Goal: Check status: Check status

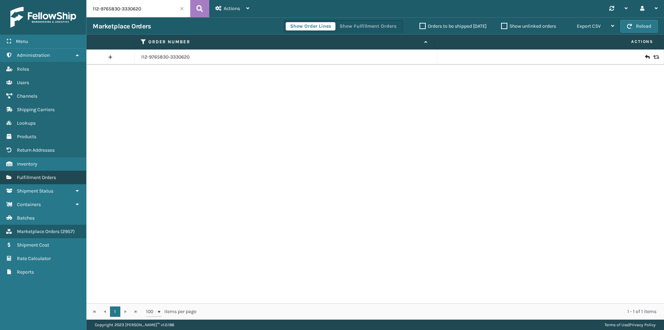
click at [36, 175] on span "Fulfillment Orders" at bounding box center [36, 177] width 39 height 6
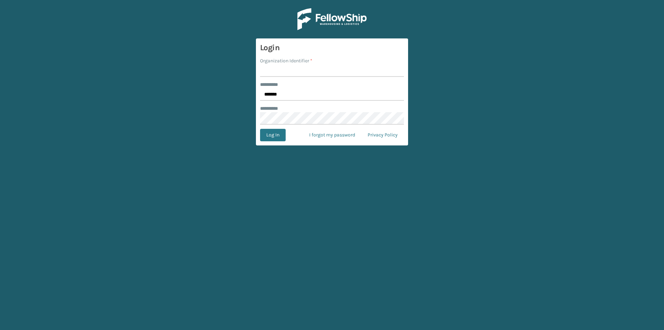
click at [290, 69] on input "Organization Identifier *" at bounding box center [332, 70] width 144 height 12
type input "[PERSON_NAME]"
click at [269, 136] on button "Log In" at bounding box center [273, 135] width 26 height 12
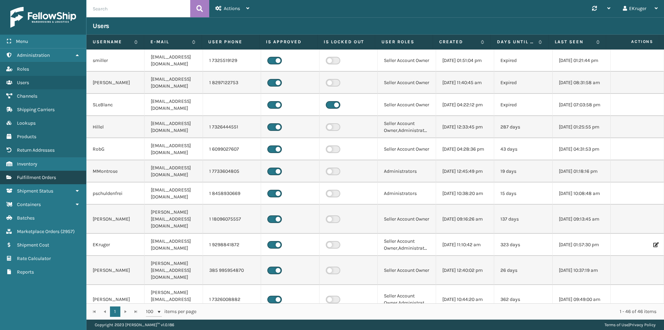
click at [36, 177] on span "Fulfillment Orders" at bounding box center [36, 177] width 39 height 6
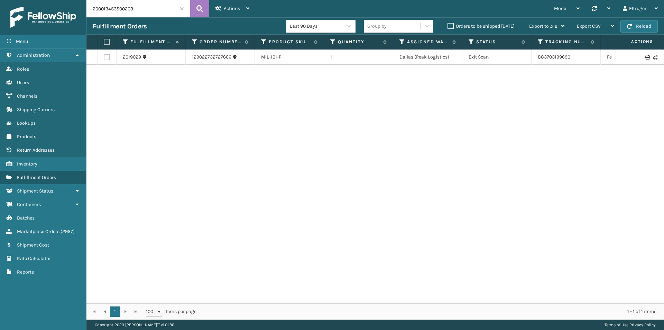
drag, startPoint x: 138, startPoint y: 8, endPoint x: 58, endPoint y: 7, distance: 80.6
click at [58, 0] on div "Menu Administration Roles Users Channels Shipping Carriers Lookups Products Ret…" at bounding box center [332, 0] width 664 height 0
paste input "46955"
type input "46955"
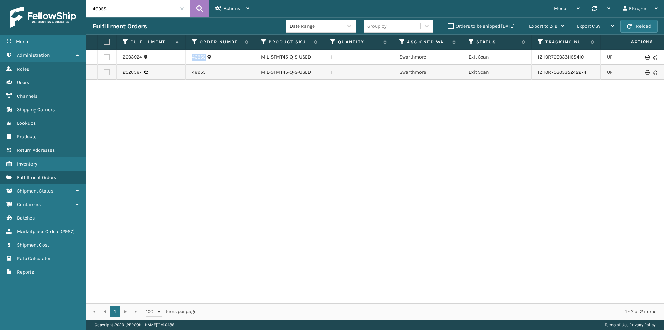
drag, startPoint x: 222, startPoint y: 57, endPoint x: 180, endPoint y: 58, distance: 42.5
click at [180, 58] on tr "2003924 46955 MIL-SFMT45-Q-S-USED 1 Swarthmore Exit Scan 1ZH0R7060331155410 UPS…" at bounding box center [472, 56] width 773 height 15
copy tr "46955"
drag, startPoint x: 317, startPoint y: 62, endPoint x: 260, endPoint y: 53, distance: 58.4
click at [260, 53] on td "MIL-SFMT45-Q-S-USED" at bounding box center [289, 56] width 69 height 15
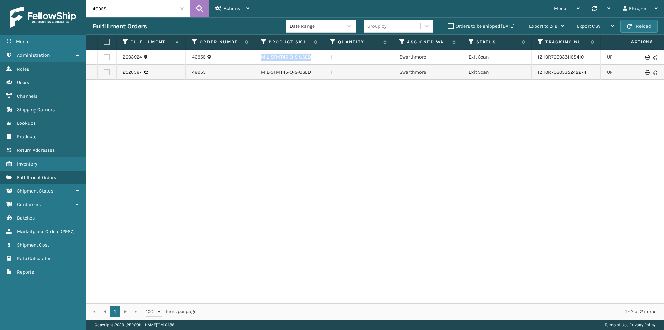
copy link "MIL-SFMT45-Q-S-USED"
